Goal: Find specific page/section: Find specific page/section

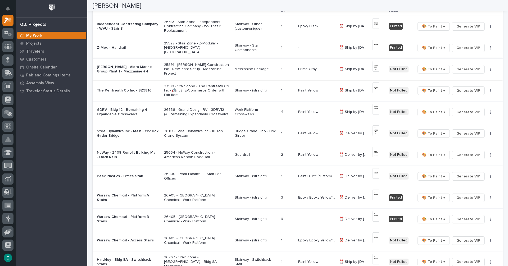
scroll to position [79, 0]
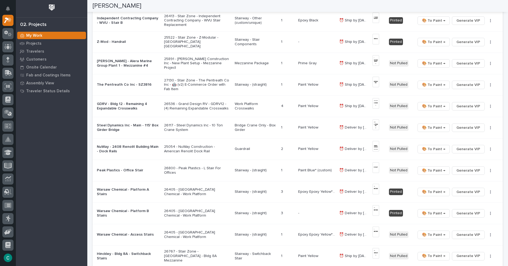
click at [247, 84] on p "Stairway - (straight)" at bounding box center [256, 85] width 42 height 5
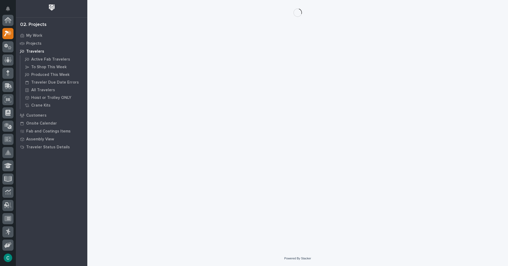
scroll to position [13, 0]
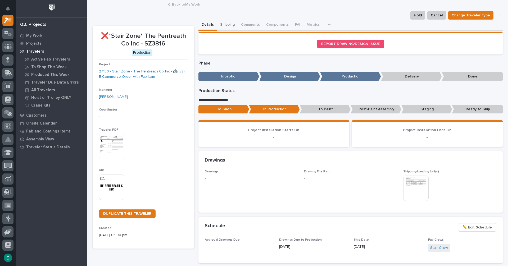
click at [227, 24] on button "Shipping" at bounding box center [227, 25] width 21 height 11
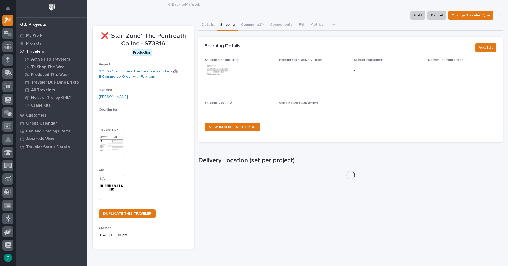
click at [215, 77] on img at bounding box center [217, 76] width 25 height 25
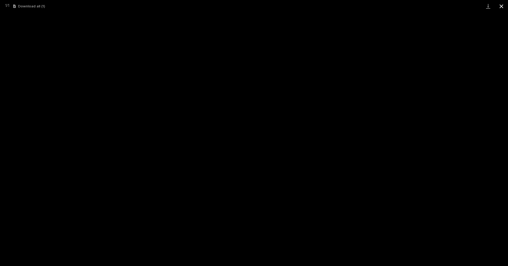
click at [502, 8] on button "Close gallery" at bounding box center [501, 6] width 13 height 12
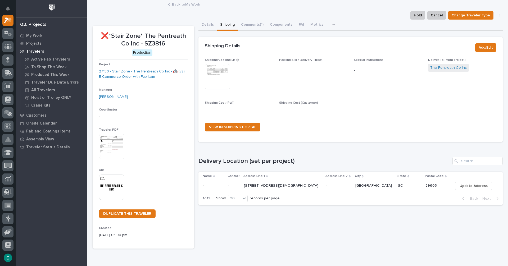
click at [120, 188] on img at bounding box center [111, 187] width 25 height 25
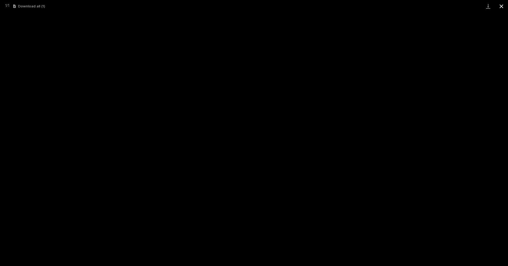
click at [500, 8] on button "Close gallery" at bounding box center [501, 6] width 13 height 12
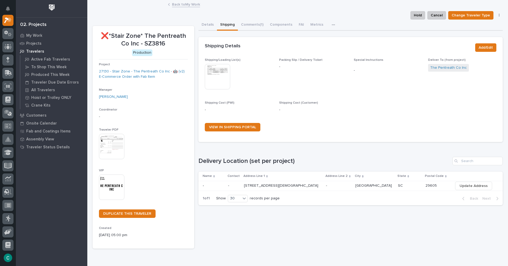
click at [195, 6] on link "Back to My Work" at bounding box center [186, 4] width 28 height 6
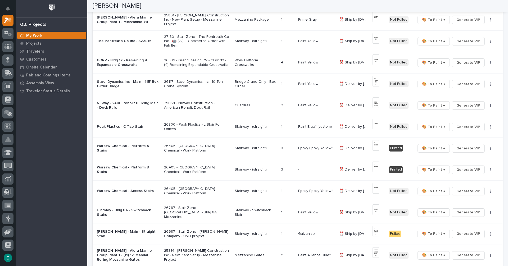
scroll to position [132, 0]
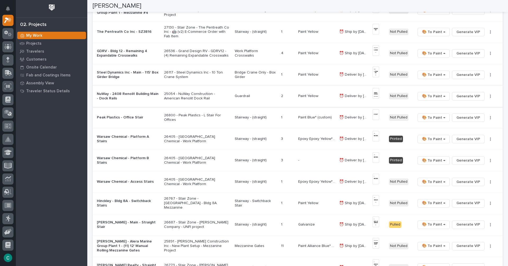
click at [377, 93] on img at bounding box center [376, 93] width 7 height 11
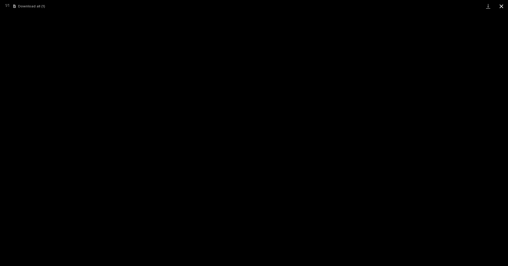
click at [498, 5] on button "Close gallery" at bounding box center [501, 6] width 13 height 12
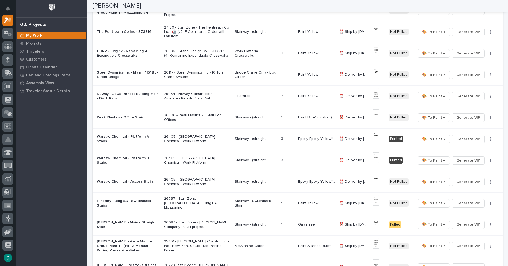
click at [247, 96] on p "Guardrail" at bounding box center [256, 96] width 42 height 5
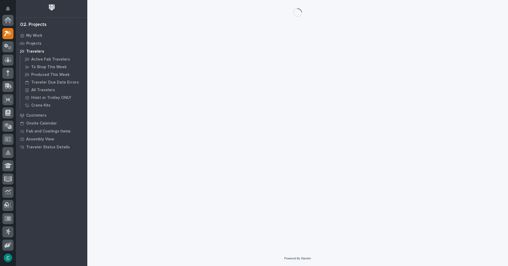
scroll to position [13, 0]
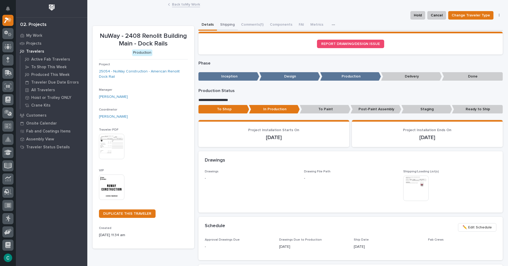
click at [221, 23] on button "Shipping" at bounding box center [227, 25] width 21 height 11
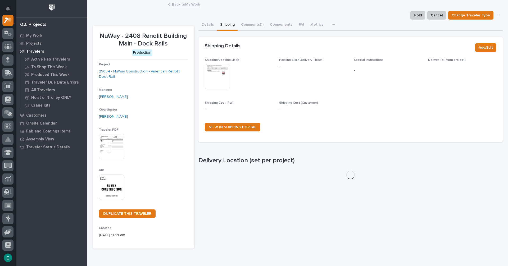
click at [218, 78] on img at bounding box center [217, 76] width 25 height 25
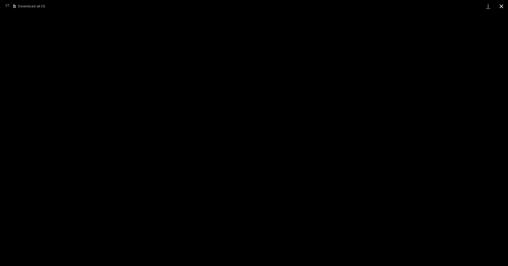
click at [503, 7] on button "Close gallery" at bounding box center [501, 6] width 13 height 12
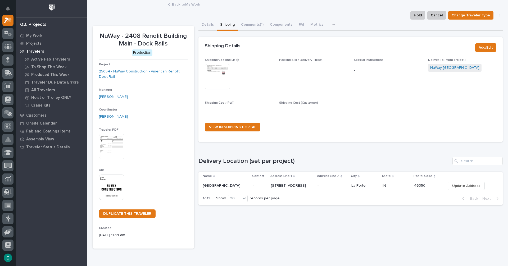
click at [187, 3] on link "Back to My Work" at bounding box center [186, 4] width 28 height 6
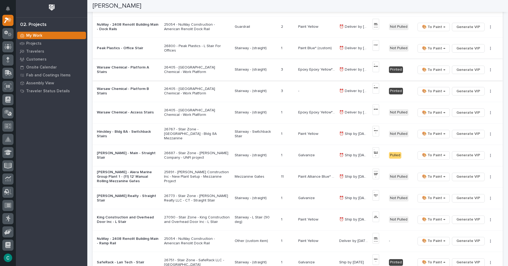
scroll to position [212, 0]
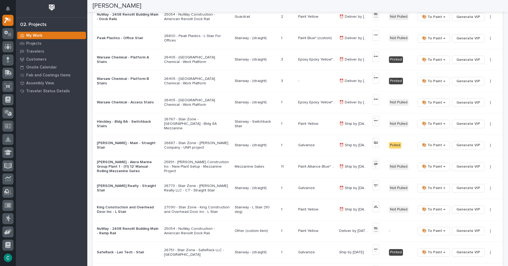
click at [250, 123] on p "Stairway - Switchback Stair" at bounding box center [256, 124] width 42 height 9
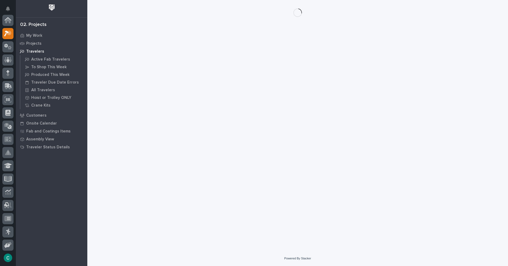
scroll to position [13, 0]
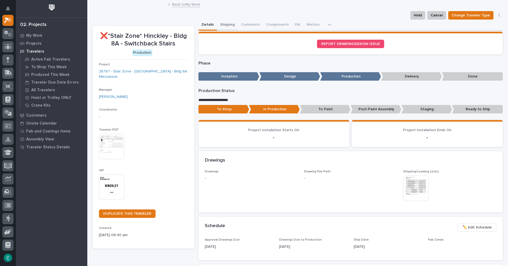
click at [228, 25] on button "Shipping" at bounding box center [227, 25] width 21 height 11
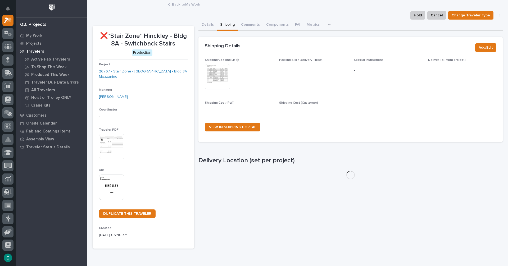
click at [218, 74] on img at bounding box center [217, 76] width 25 height 25
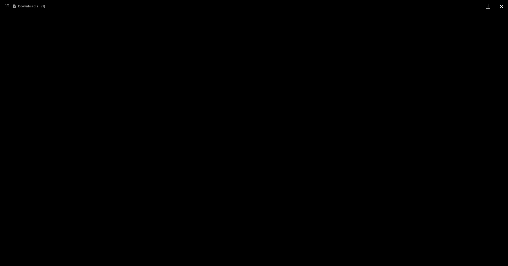
click at [507, 5] on button "Close gallery" at bounding box center [501, 6] width 13 height 12
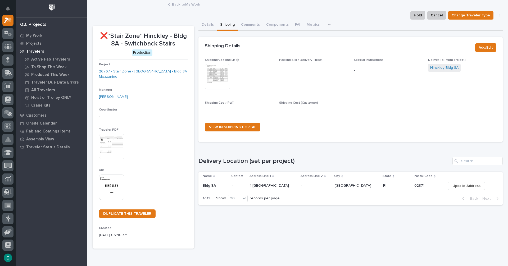
click at [110, 181] on img at bounding box center [111, 187] width 25 height 25
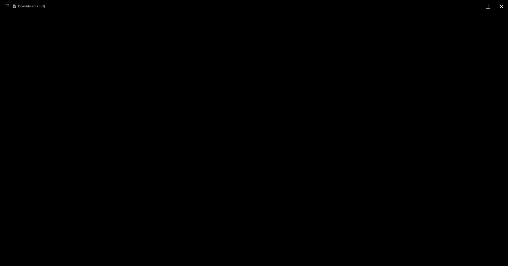
click at [501, 8] on button "Close gallery" at bounding box center [501, 6] width 13 height 12
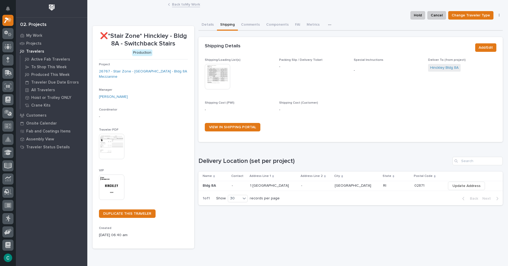
click at [186, 5] on link "Back to My Work" at bounding box center [186, 4] width 28 height 6
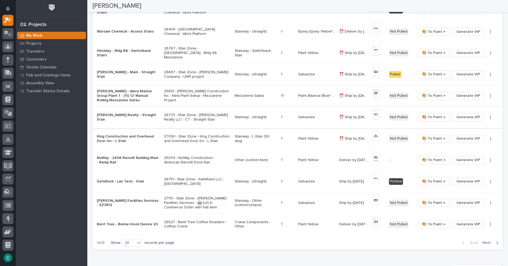
scroll to position [291, 0]
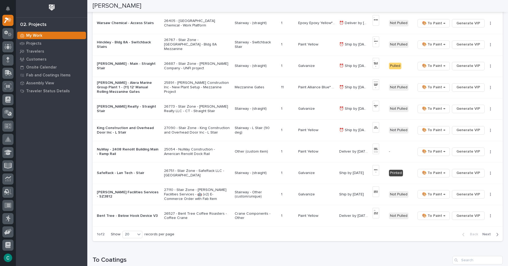
click at [270, 130] on p "Stairway - L Stair (90 deg)" at bounding box center [256, 130] width 42 height 9
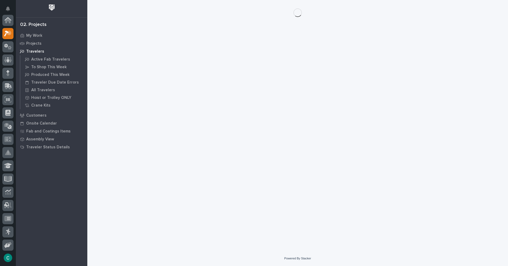
scroll to position [13, 0]
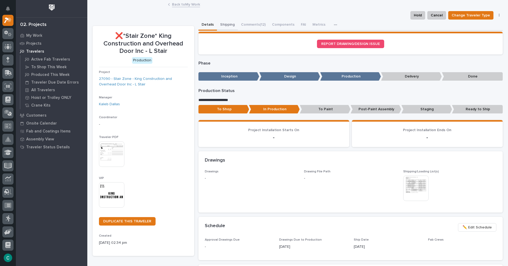
click at [227, 25] on button "Shipping" at bounding box center [227, 25] width 21 height 11
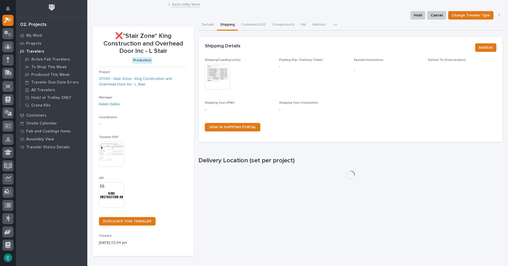
click at [226, 82] on img at bounding box center [217, 76] width 25 height 25
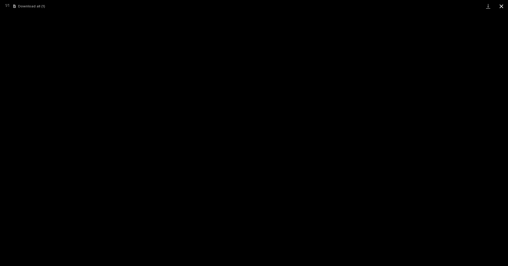
click at [502, 6] on button "Close gallery" at bounding box center [501, 6] width 13 height 12
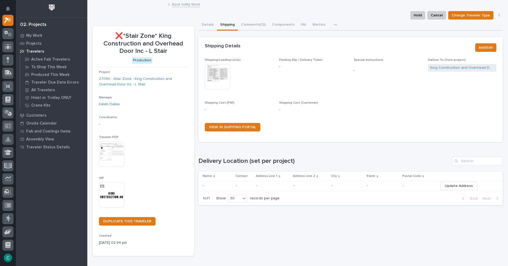
click at [112, 194] on img at bounding box center [111, 194] width 25 height 25
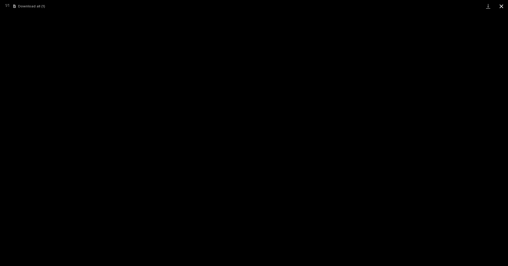
click at [503, 6] on button "Close gallery" at bounding box center [501, 6] width 13 height 12
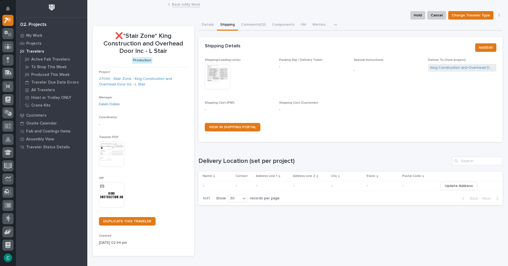
click at [195, 4] on link "Back to My Work" at bounding box center [186, 4] width 28 height 6
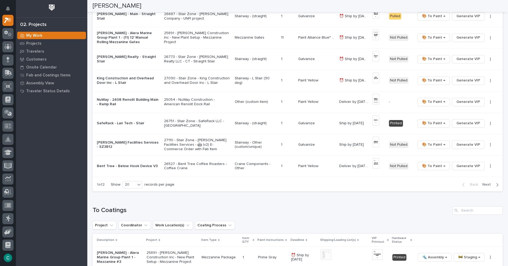
scroll to position [344, 0]
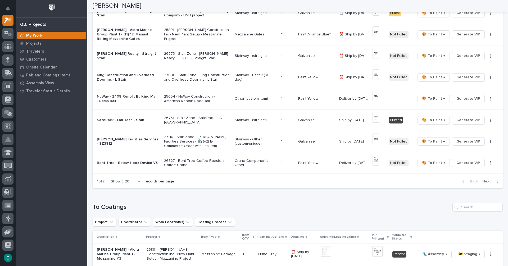
click at [494, 183] on div "button" at bounding box center [496, 182] width 5 height 5
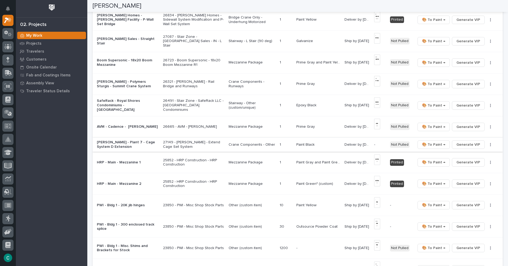
scroll to position [97, 0]
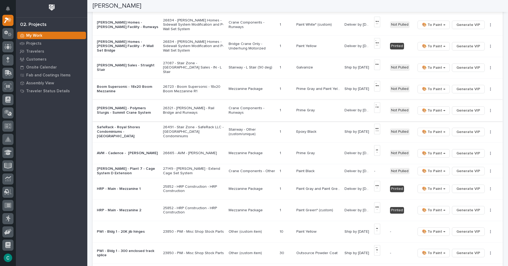
click at [374, 106] on img at bounding box center [377, 107] width 6 height 11
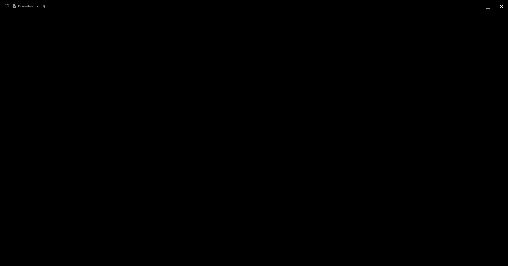
click at [502, 6] on button "Close gallery" at bounding box center [501, 6] width 13 height 12
